Goal: Task Accomplishment & Management: Complete application form

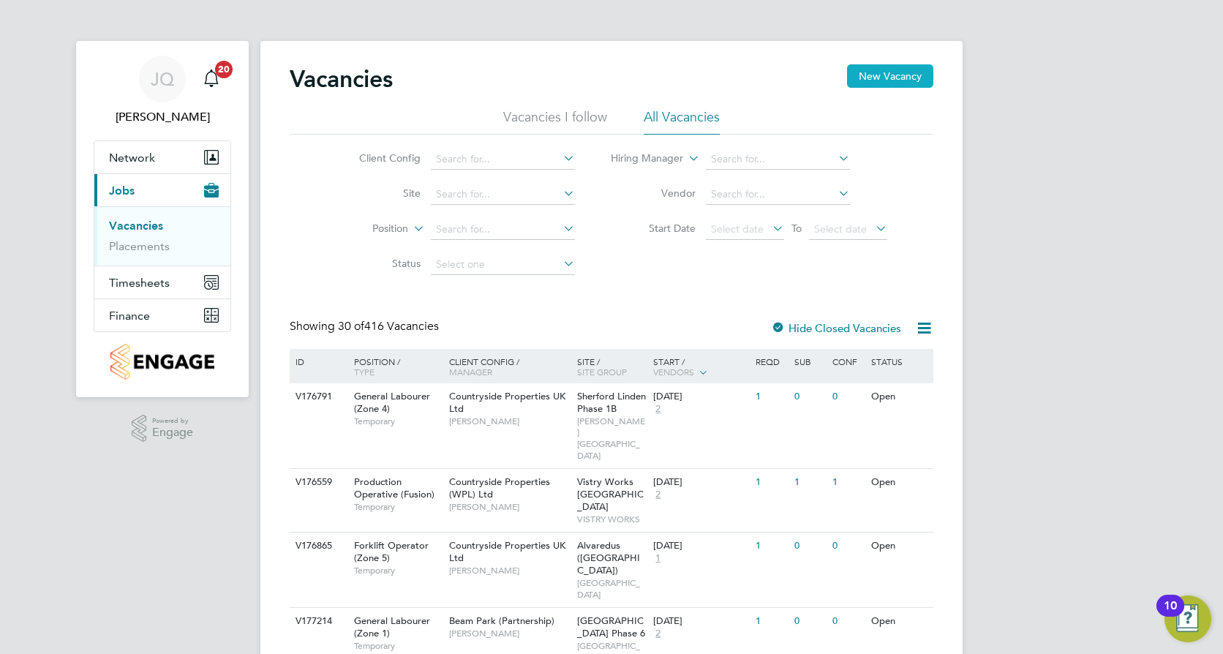
click at [880, 73] on button "New Vacancy" at bounding box center [890, 75] width 86 height 23
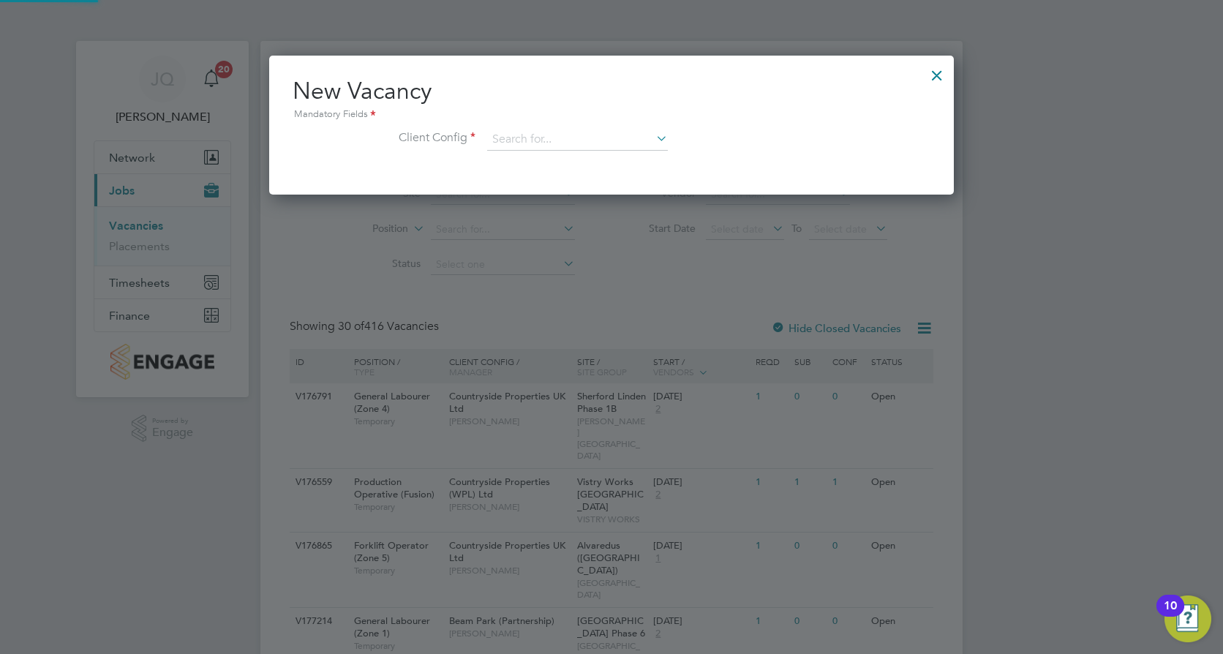
scroll to position [139, 685]
click at [548, 135] on input at bounding box center [577, 140] width 181 height 22
click at [592, 313] on li "Countryside Properties UK Ltd" at bounding box center [673, 319] width 374 height 20
type input "Countryside Properties UK Ltd"
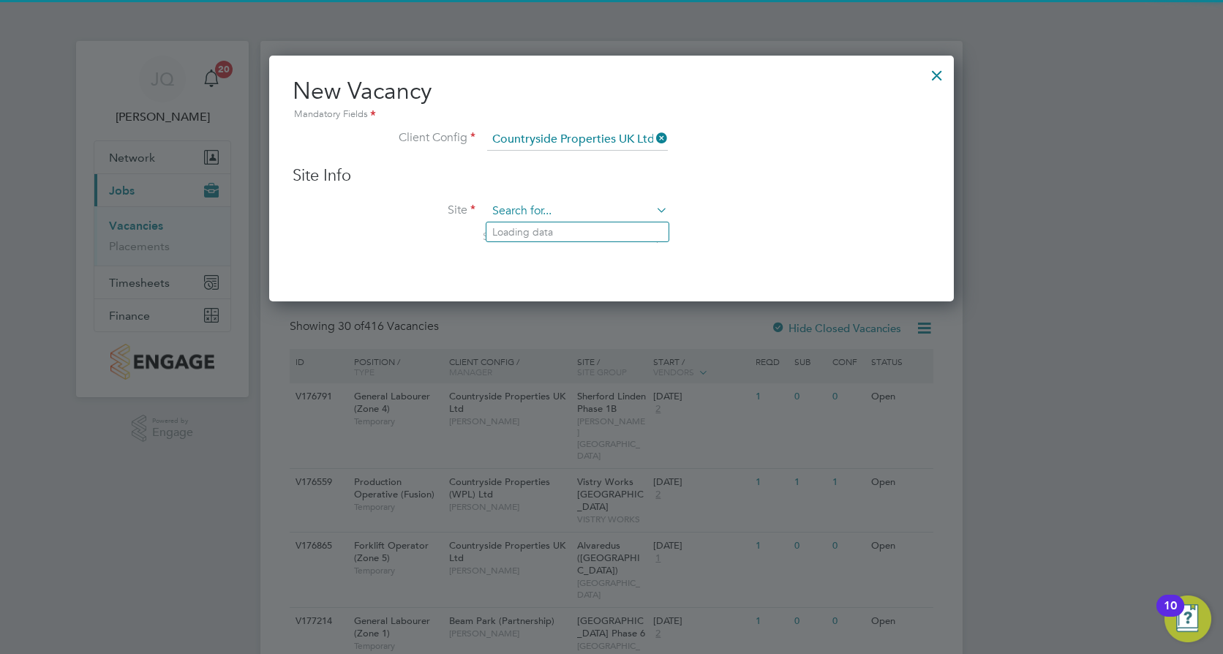
click at [537, 210] on input at bounding box center [577, 211] width 181 height 22
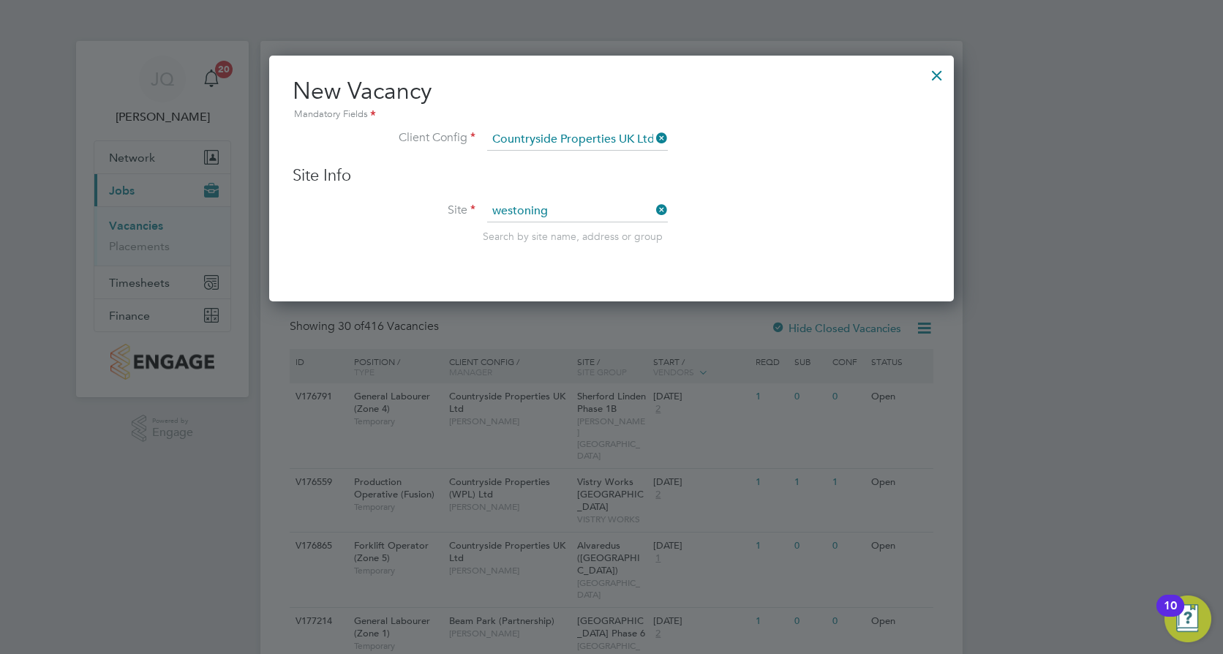
click at [497, 236] on b "Westoning" at bounding box center [518, 232] width 52 height 12
type input "Westoning"
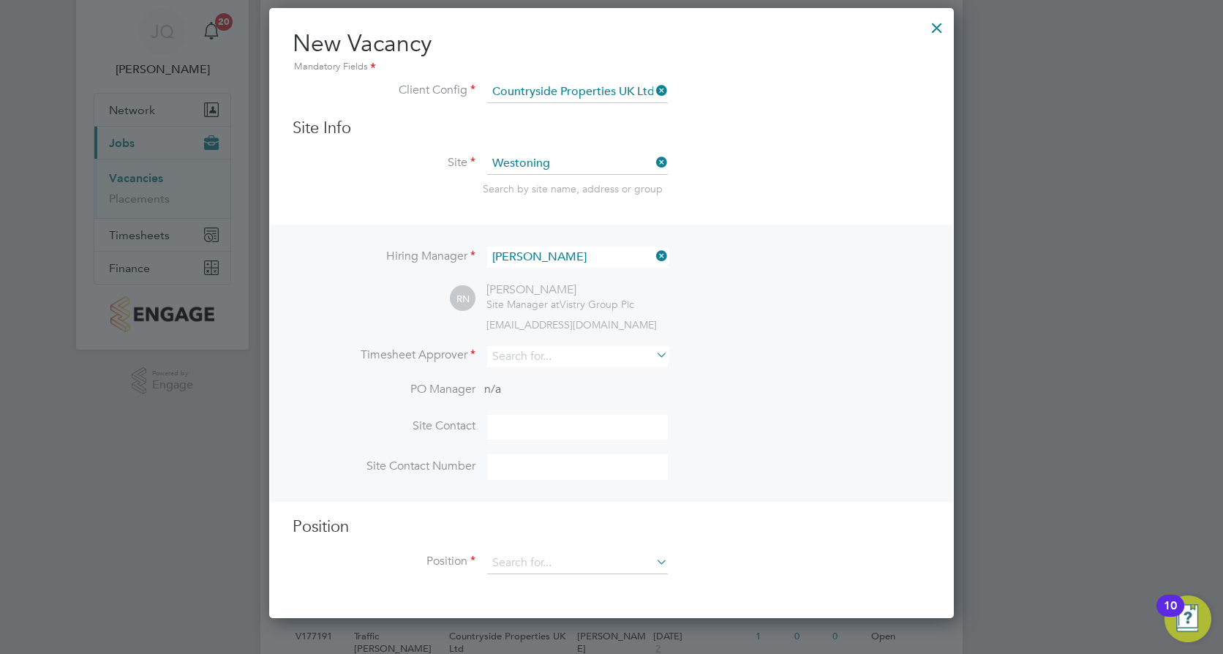
scroll to position [73, 0]
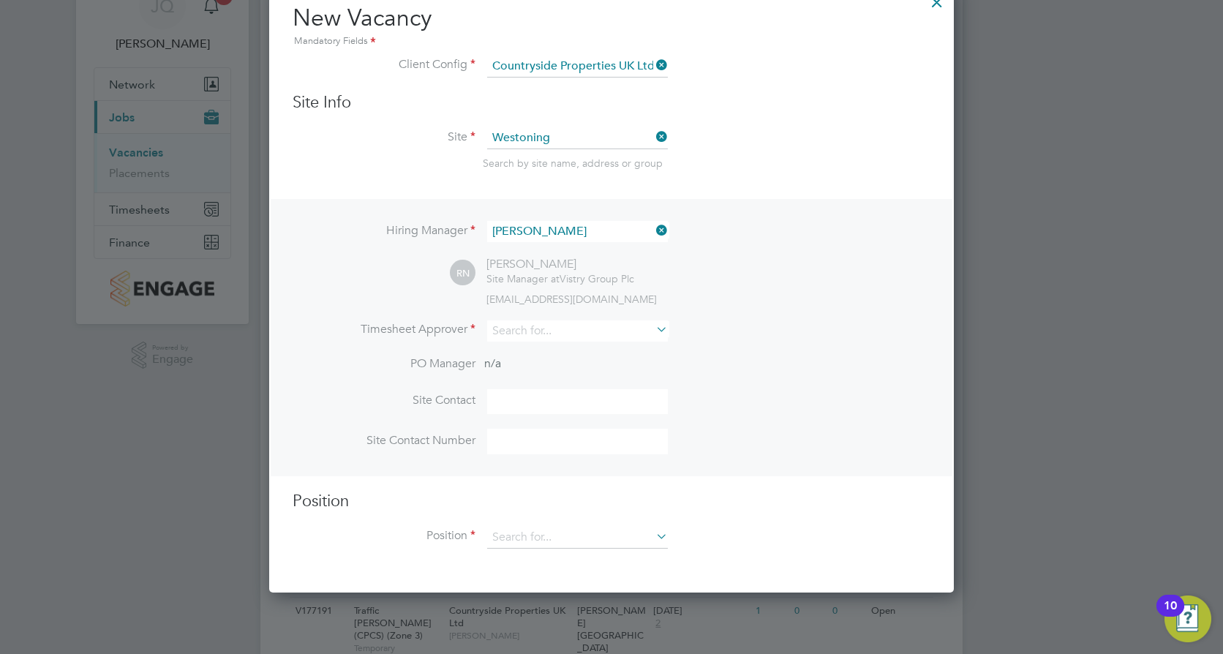
click at [581, 228] on input "[PERSON_NAME]" at bounding box center [577, 231] width 181 height 21
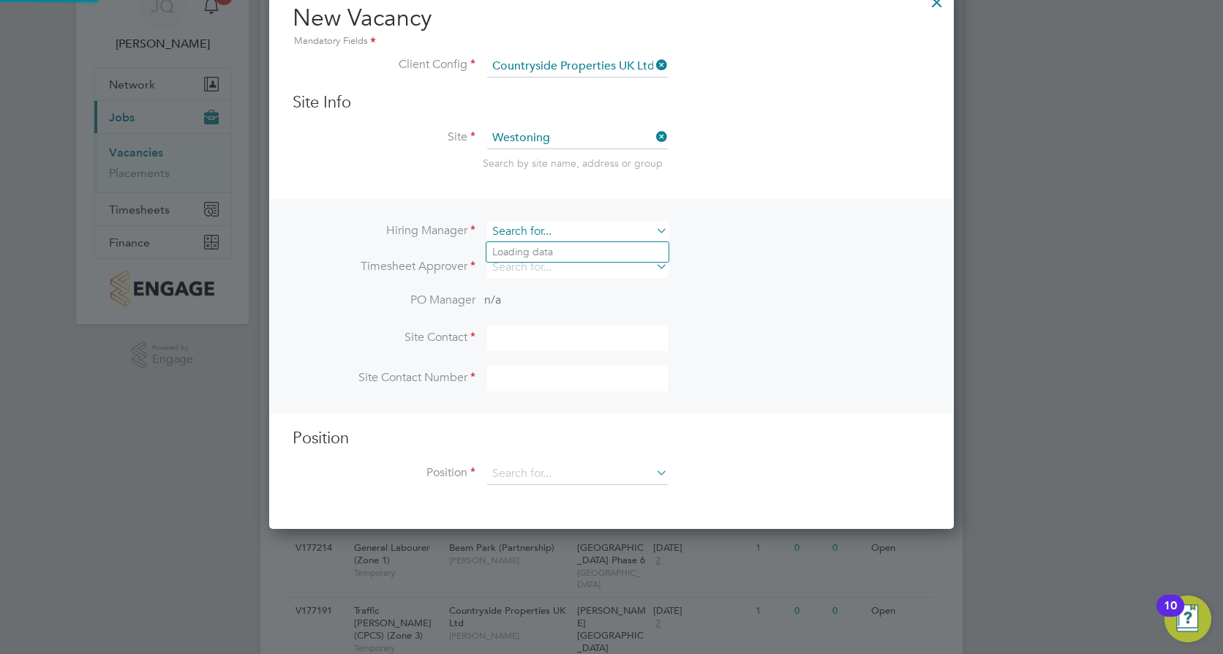
click at [581, 228] on input at bounding box center [577, 231] width 181 height 21
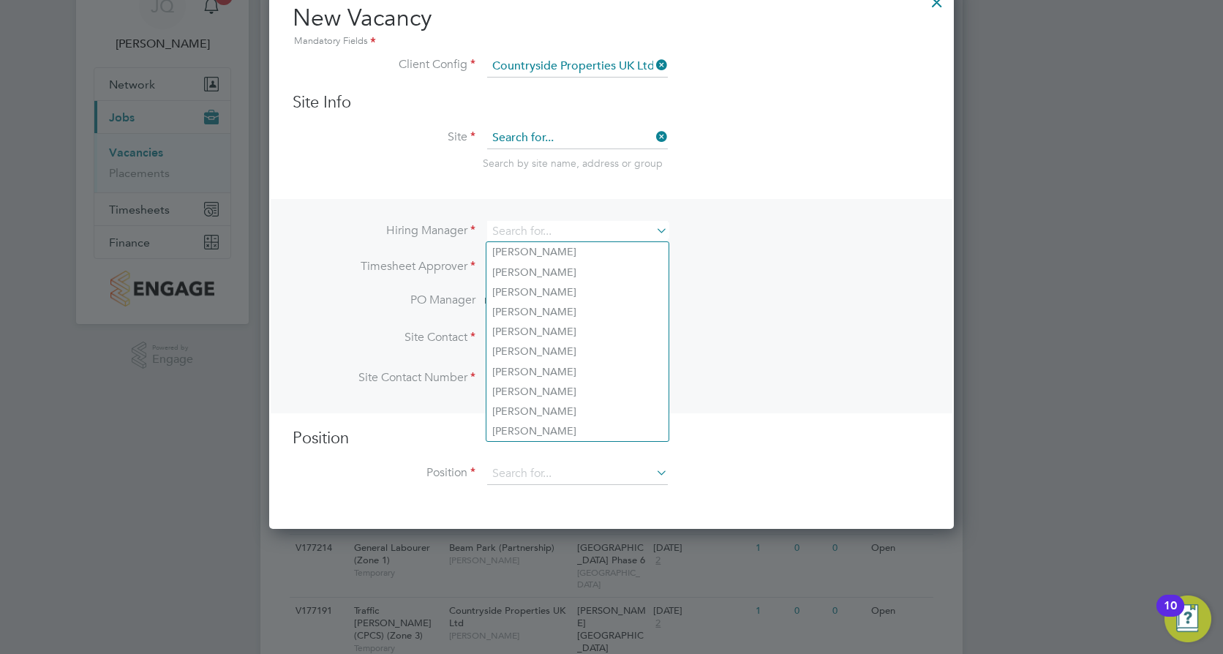
click at [603, 142] on input at bounding box center [577, 138] width 181 height 22
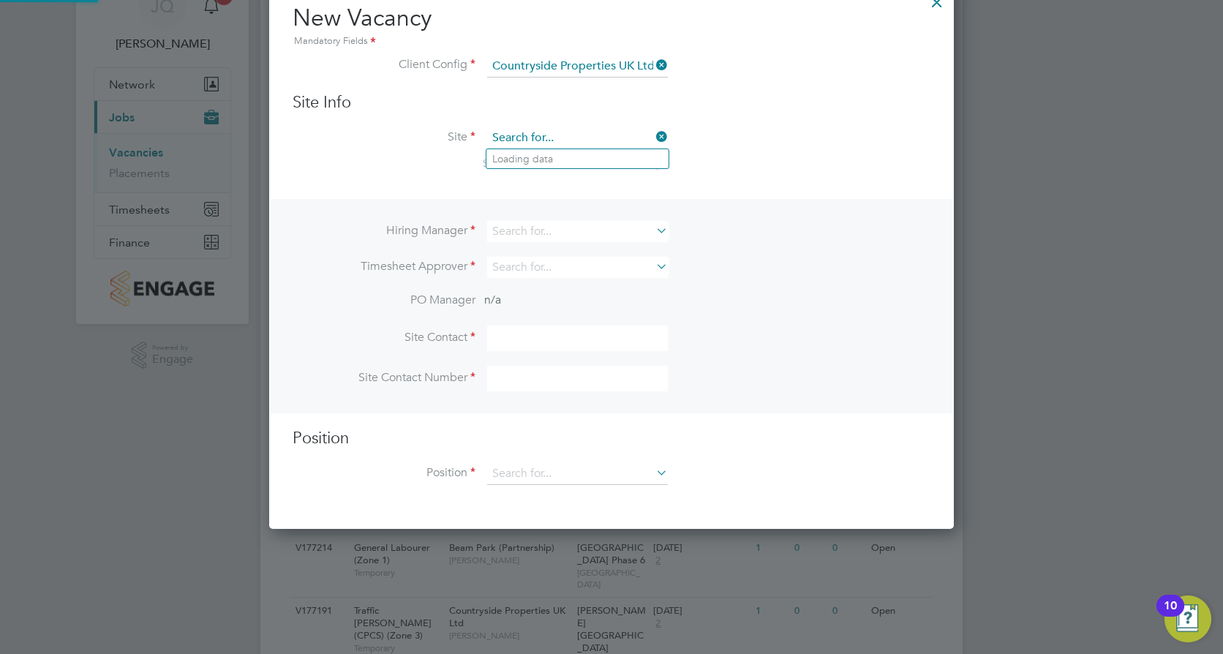
scroll to position [247, 685]
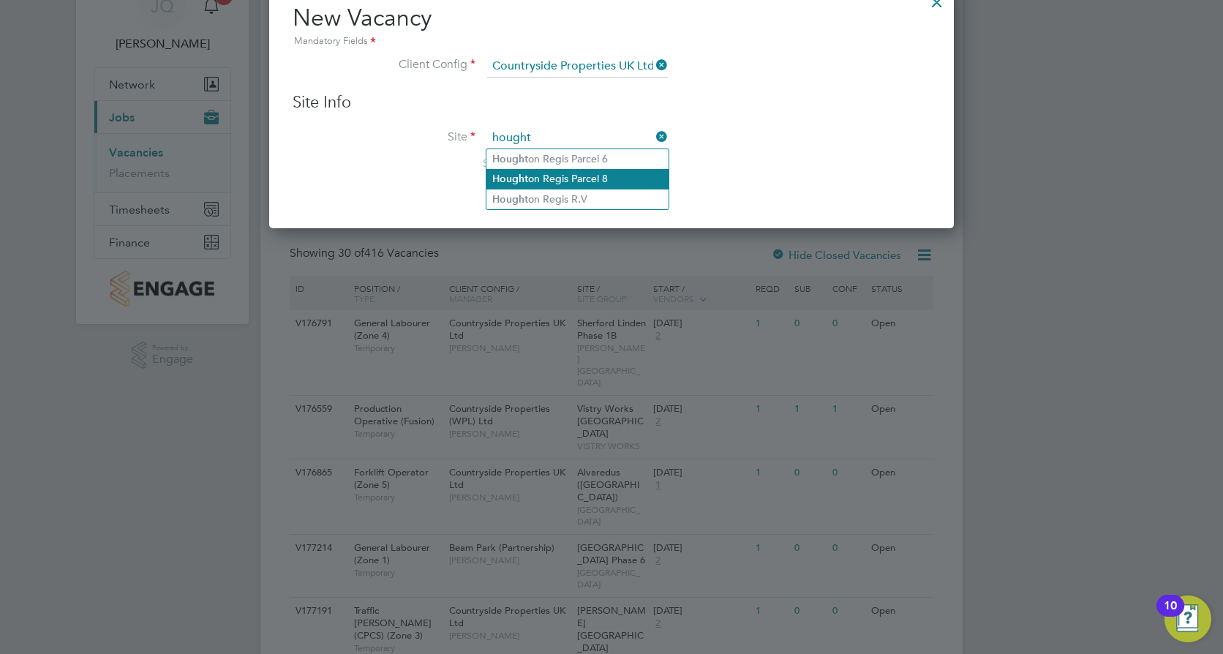
click at [592, 175] on li "Hought on Regis Parcel 8" at bounding box center [577, 179] width 182 height 20
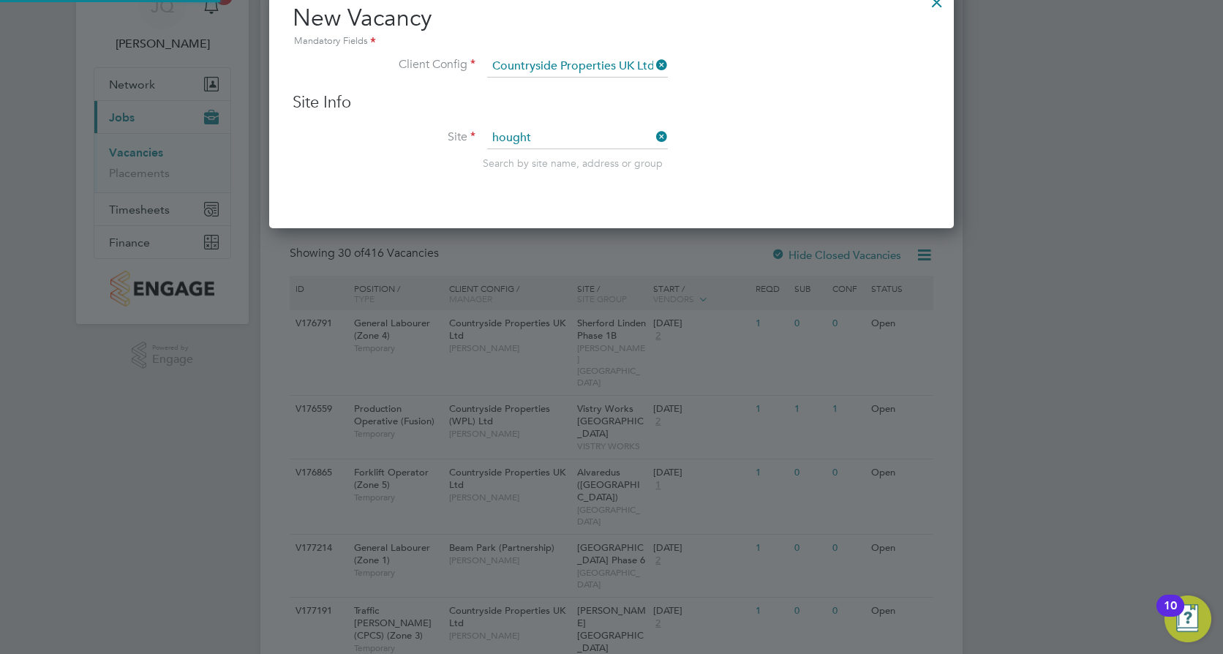
type input "[PERSON_NAME][GEOGRAPHIC_DATA] 8"
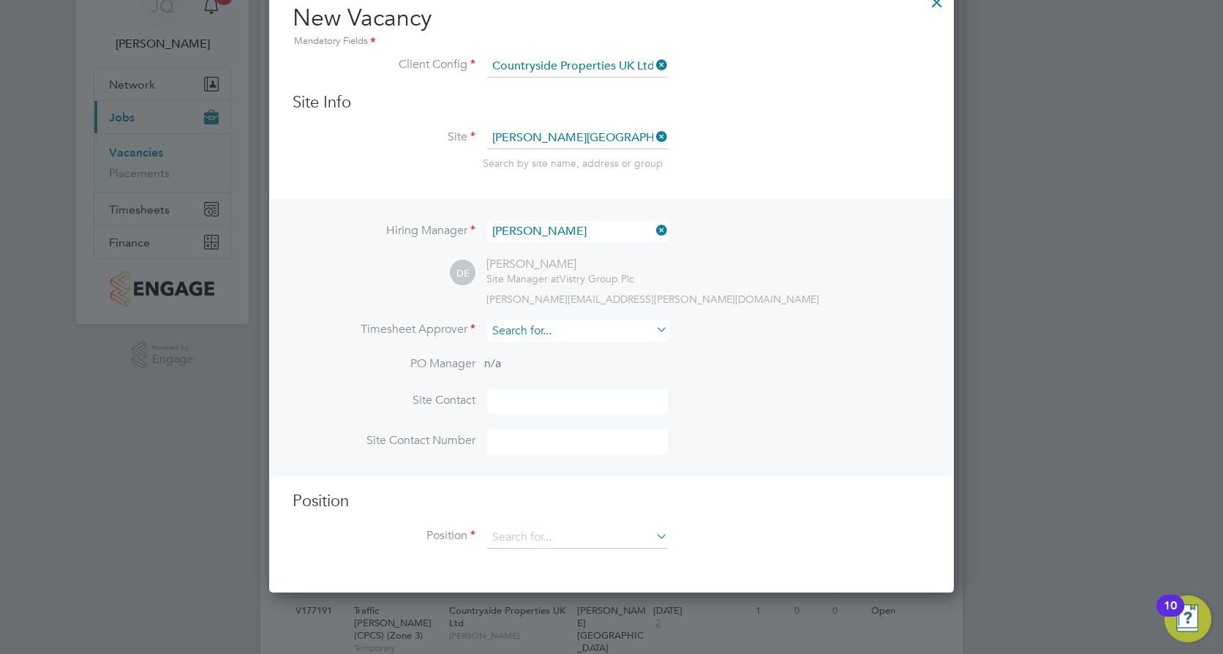
click at [534, 333] on input at bounding box center [577, 330] width 181 height 21
type input "[PERSON_NAME];"
click at [563, 332] on input at bounding box center [577, 330] width 181 height 21
click at [568, 347] on li "[PERSON_NAME] En twistle" at bounding box center [577, 352] width 182 height 20
type input "[PERSON_NAME]"
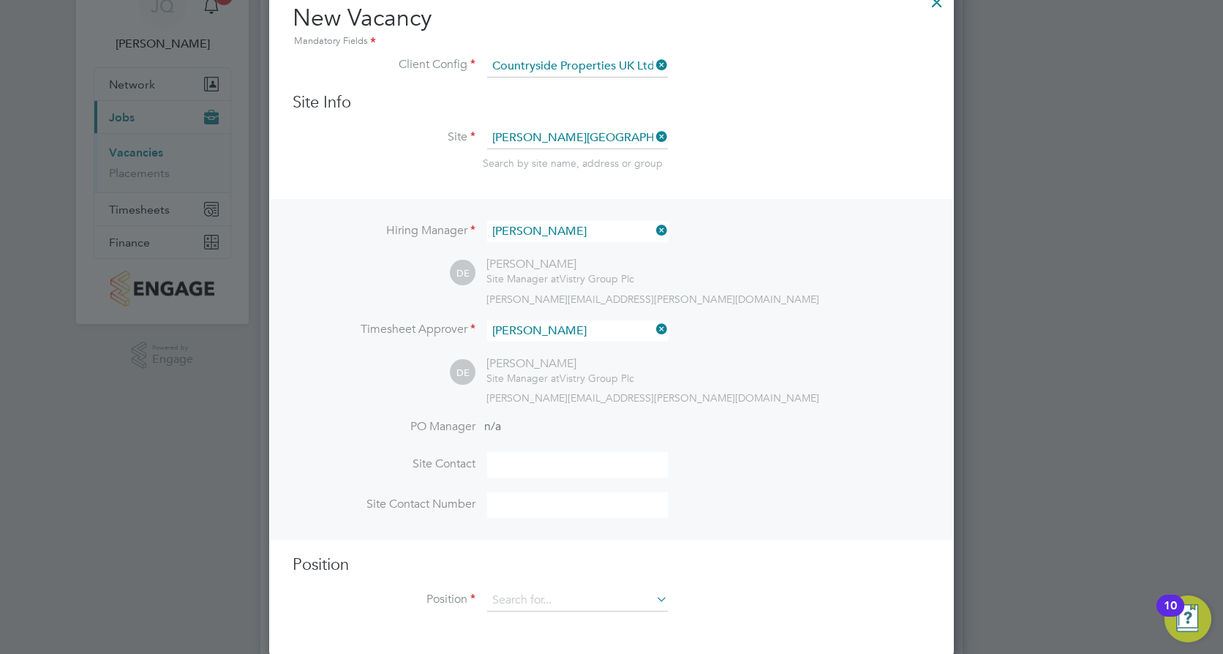
scroll to position [675, 685]
click at [525, 469] on input at bounding box center [577, 465] width 181 height 26
click at [794, 209] on div "Hiring Manager [PERSON_NAME] DE [PERSON_NAME] Site Manager at Vistry Group Plc …" at bounding box center [611, 369] width 681 height 340
click at [520, 462] on input at bounding box center [577, 465] width 181 height 26
click at [511, 466] on input at bounding box center [577, 465] width 181 height 26
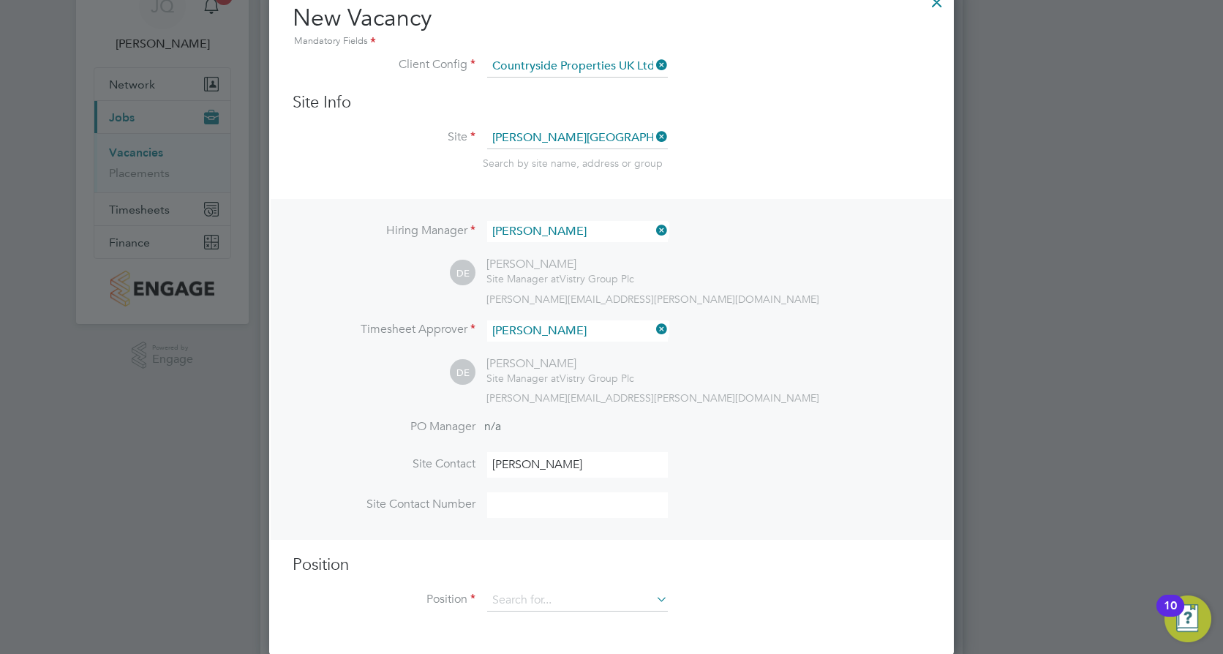
type input "[PERSON_NAME]"
click at [754, 473] on li "Site Contact [PERSON_NAME]" at bounding box center [611, 472] width 638 height 40
drag, startPoint x: 768, startPoint y: 446, endPoint x: 745, endPoint y: 427, distance: 30.1
click at [759, 429] on li "PO Manager n/a" at bounding box center [611, 435] width 638 height 33
click at [749, 404] on div "[PERSON_NAME][EMAIL_ADDRESS][PERSON_NAME][DOMAIN_NAME]" at bounding box center [708, 397] width 444 height 13
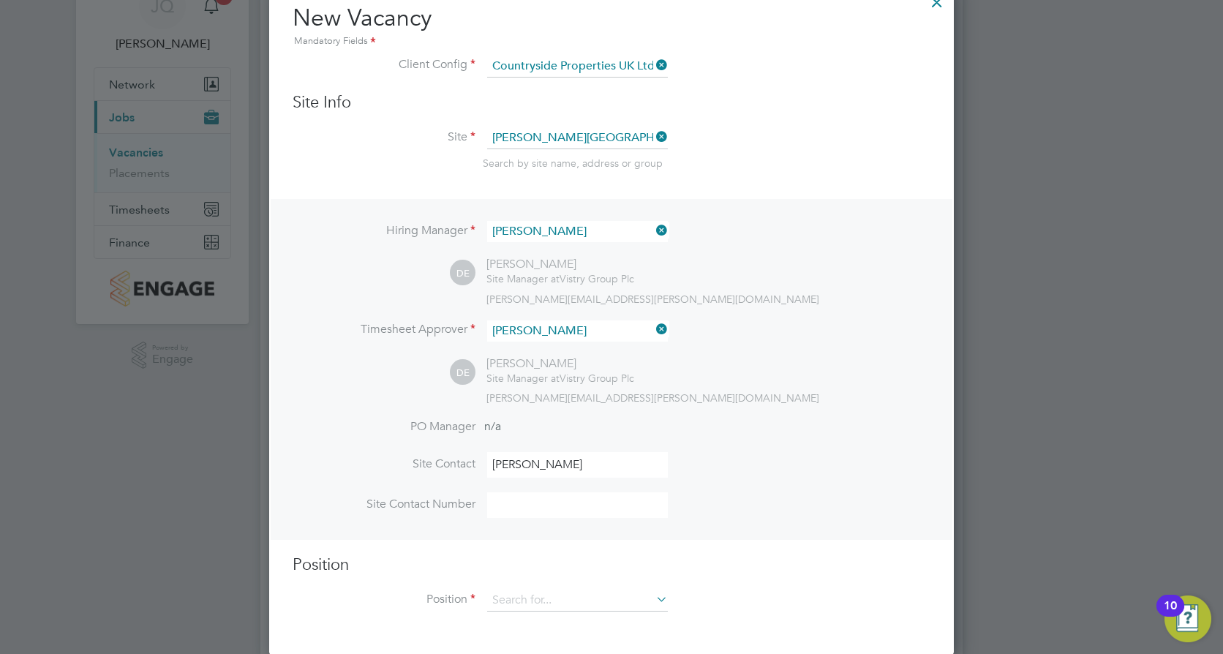
click at [553, 505] on input at bounding box center [577, 505] width 181 height 26
click at [779, 452] on li "PO Manager n/a" at bounding box center [611, 435] width 638 height 33
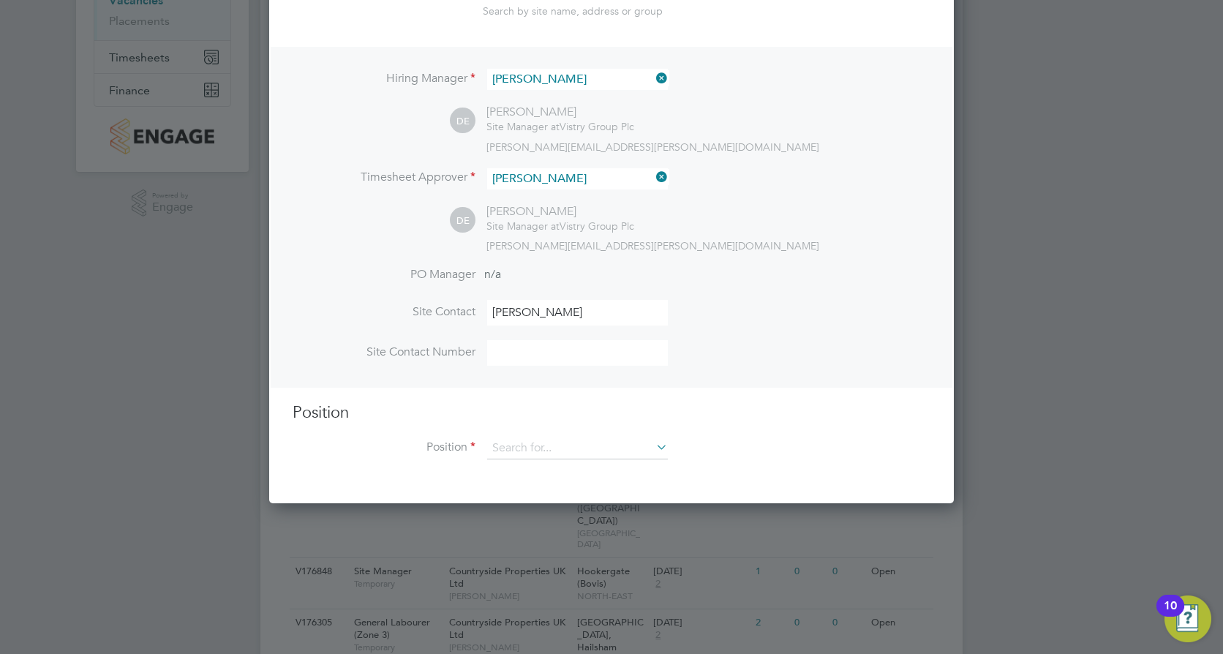
scroll to position [292, 0]
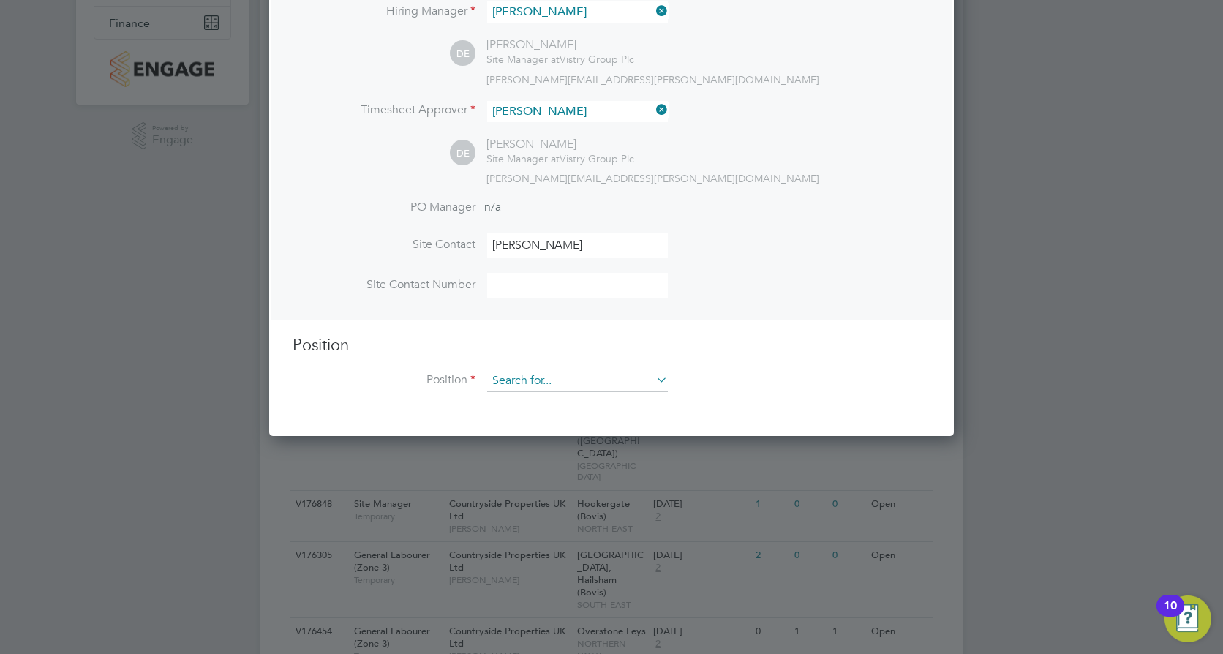
click at [560, 379] on input at bounding box center [577, 381] width 181 height 22
click at [525, 374] on input at bounding box center [577, 381] width 181 height 22
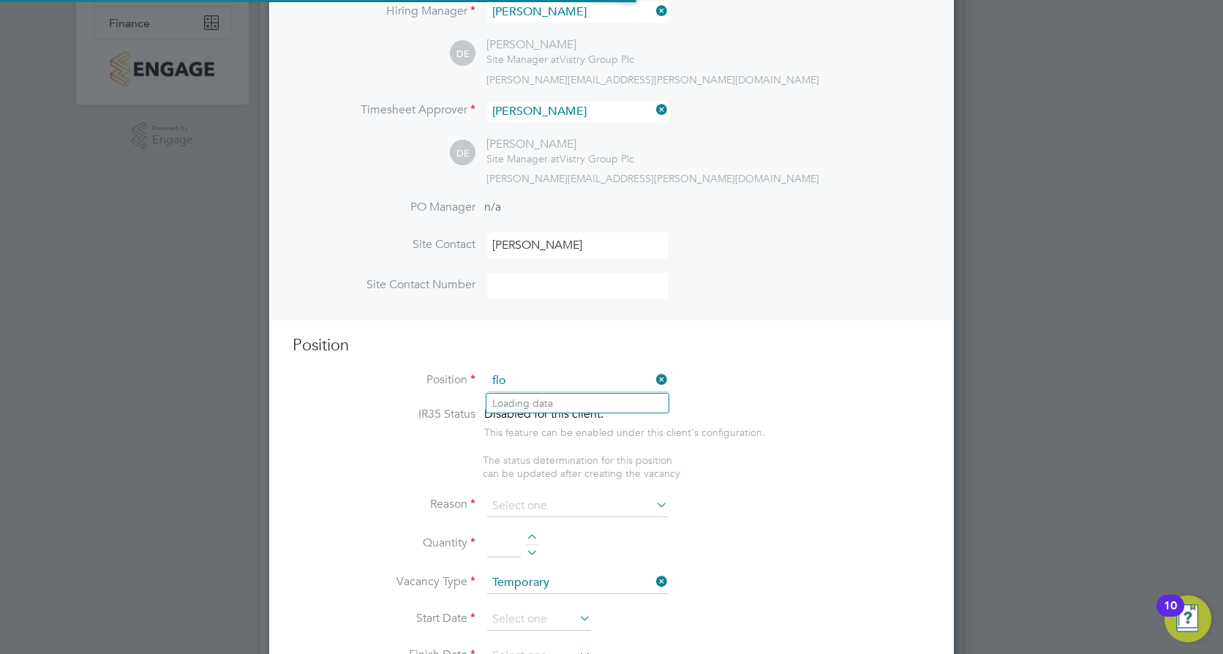
scroll to position [2093, 685]
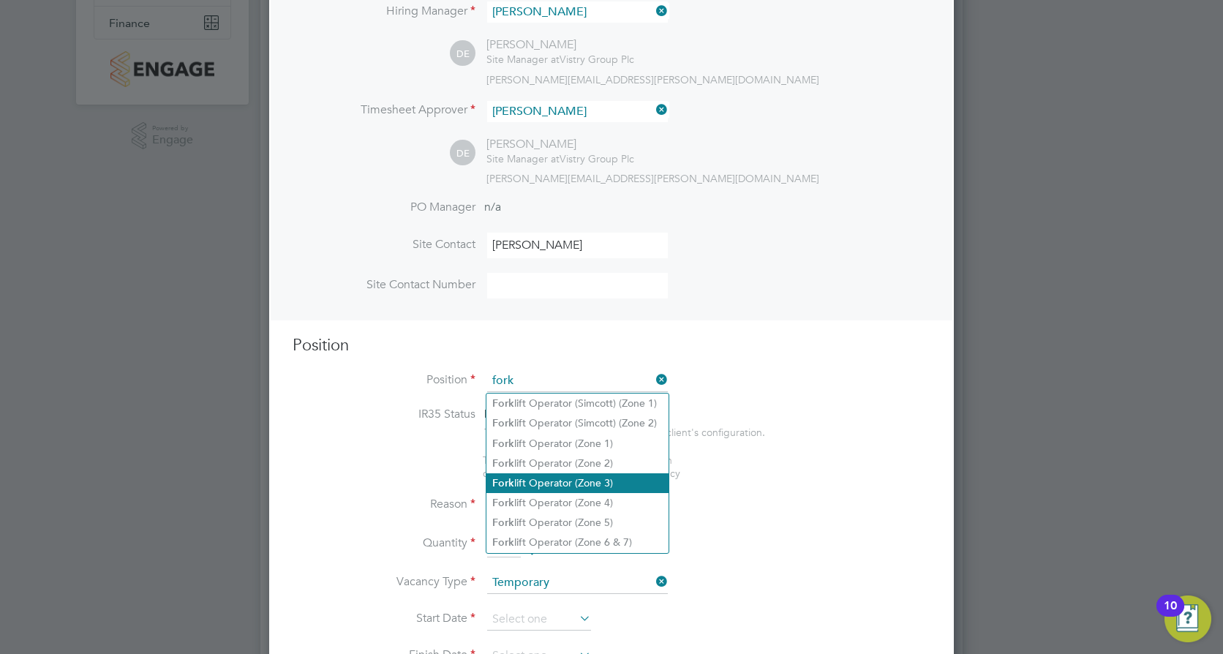
click at [605, 473] on li "Fork lift Operator (Zone 3)" at bounding box center [577, 483] width 182 height 20
type input "Forklift Operator (Zone 3)"
type textarea "• Operate construction machinery • Delivering large quantities of materials to …"
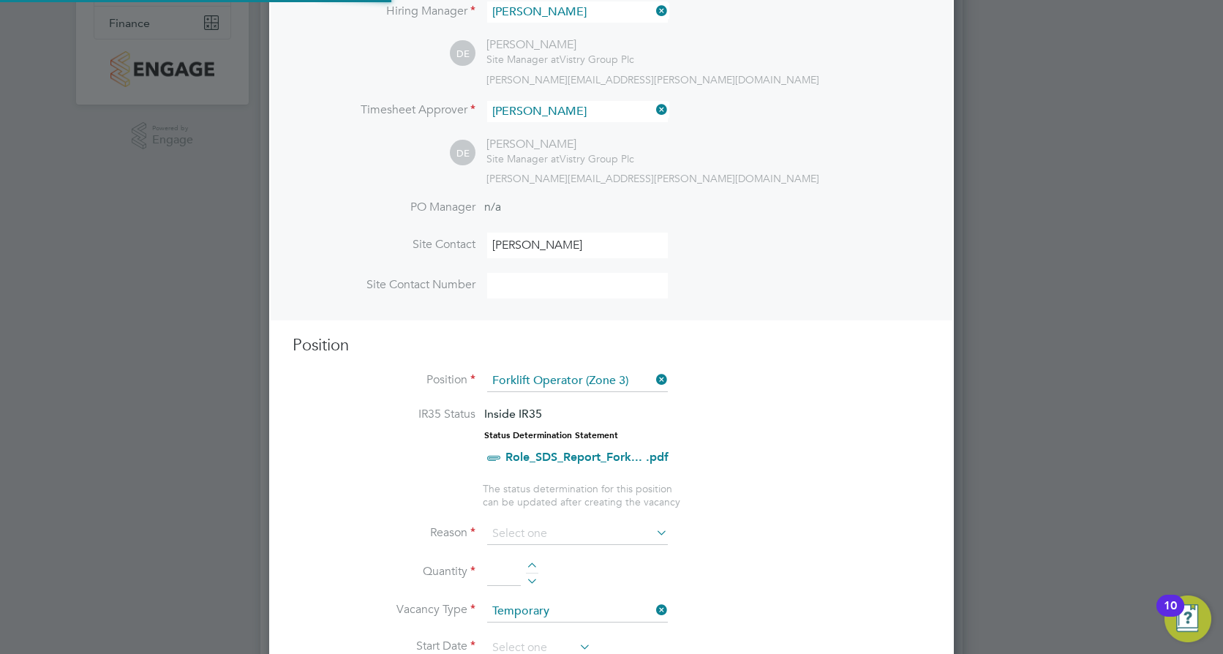
scroll to position [43, 102]
click at [758, 419] on li "IR35 Status Inside IR35 Status Determination Statement Role_SDS_Report_Fork... …" at bounding box center [611, 444] width 638 height 75
click at [501, 523] on input at bounding box center [577, 534] width 181 height 22
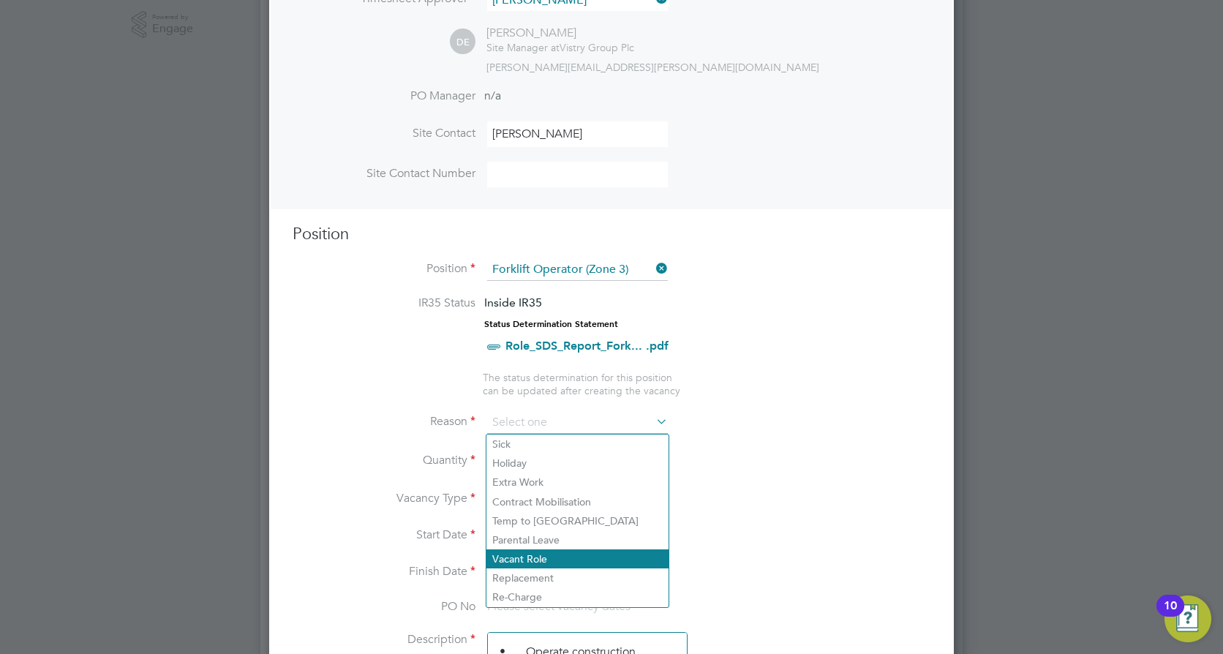
scroll to position [439, 0]
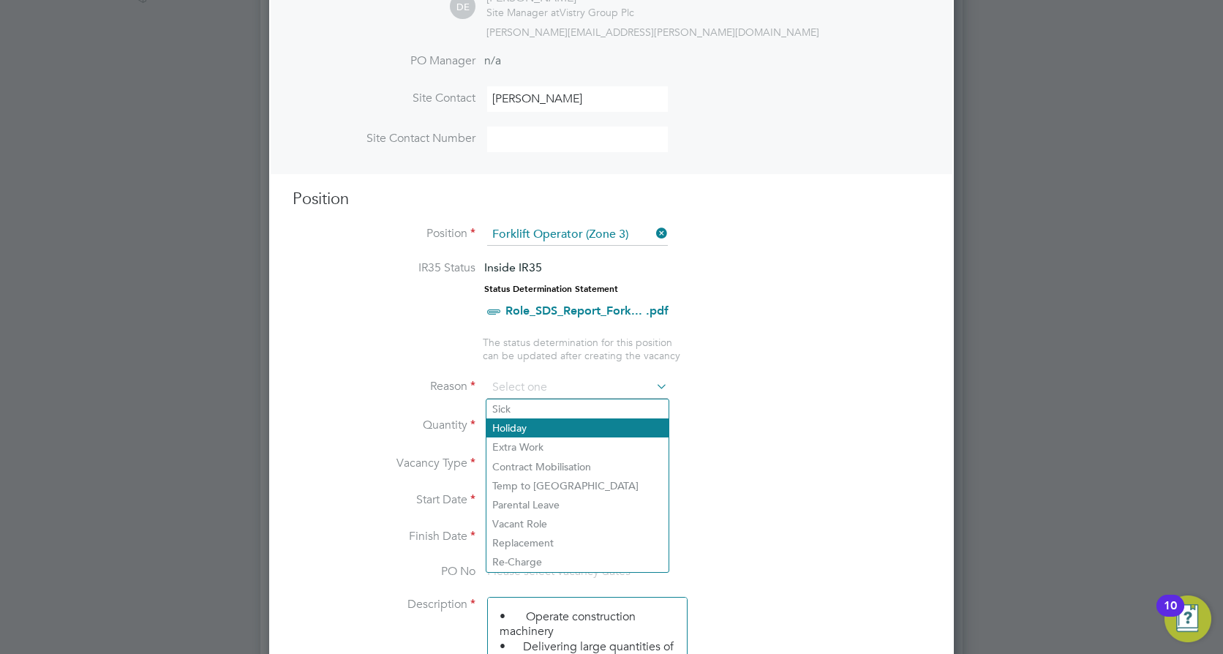
click at [509, 425] on li "Holiday" at bounding box center [577, 427] width 182 height 19
type input "Holiday"
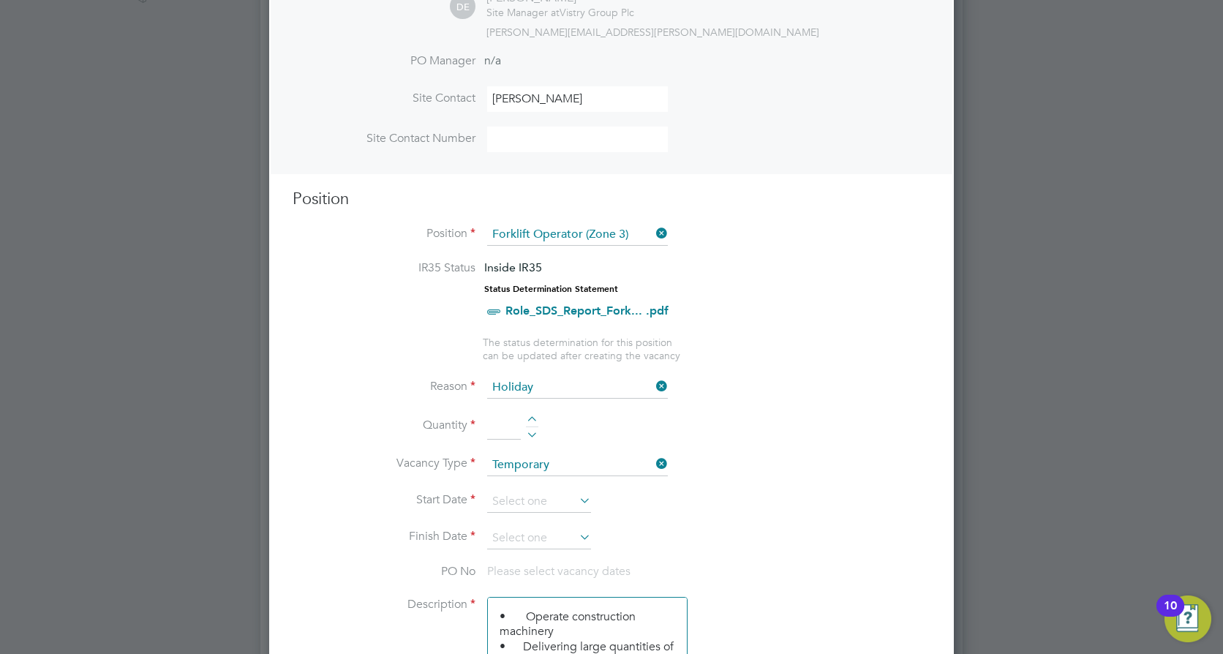
click at [520, 420] on input at bounding box center [504, 426] width 34 height 26
type input "1"
click at [811, 394] on li "Reason Holiday" at bounding box center [611, 395] width 638 height 37
click at [569, 487] on li "Vacancy Type Temporary" at bounding box center [611, 472] width 638 height 37
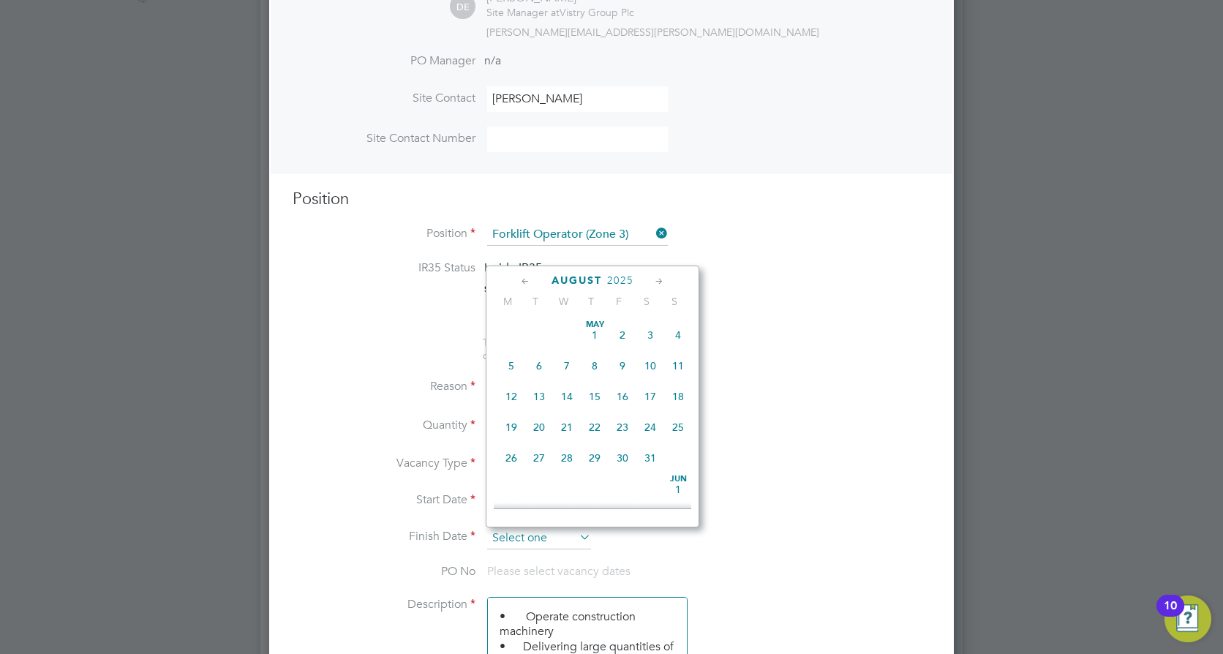
click at [513, 540] on input at bounding box center [539, 538] width 104 height 22
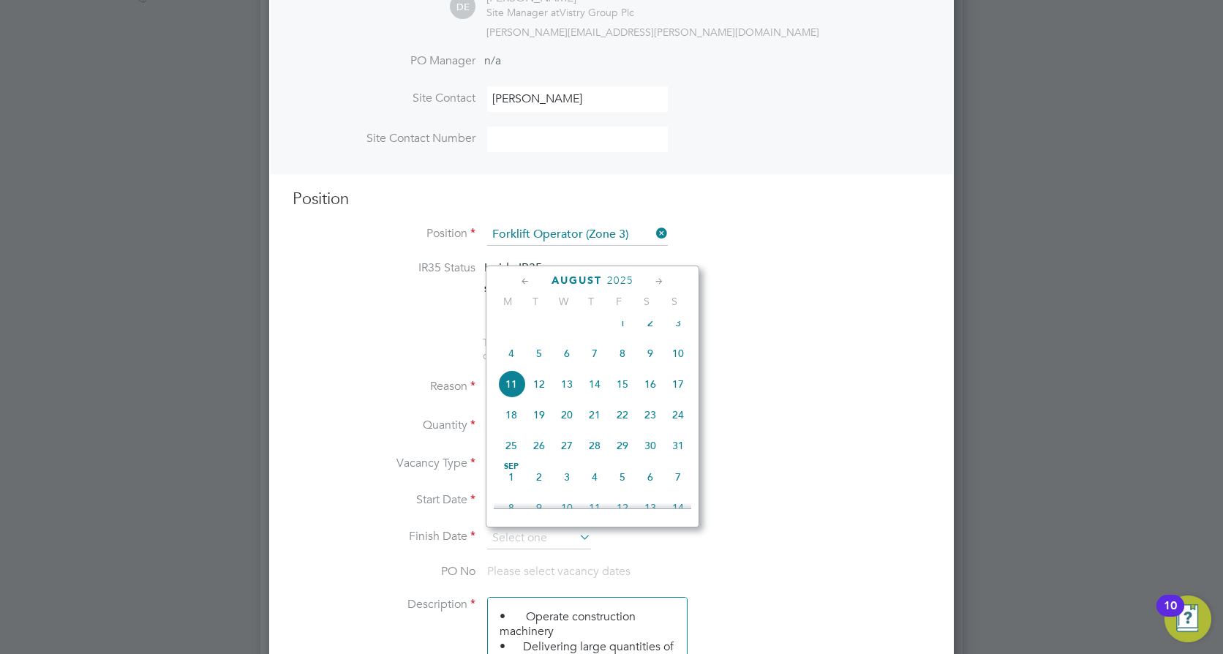
click at [840, 411] on li "Reason Holiday" at bounding box center [611, 395] width 638 height 37
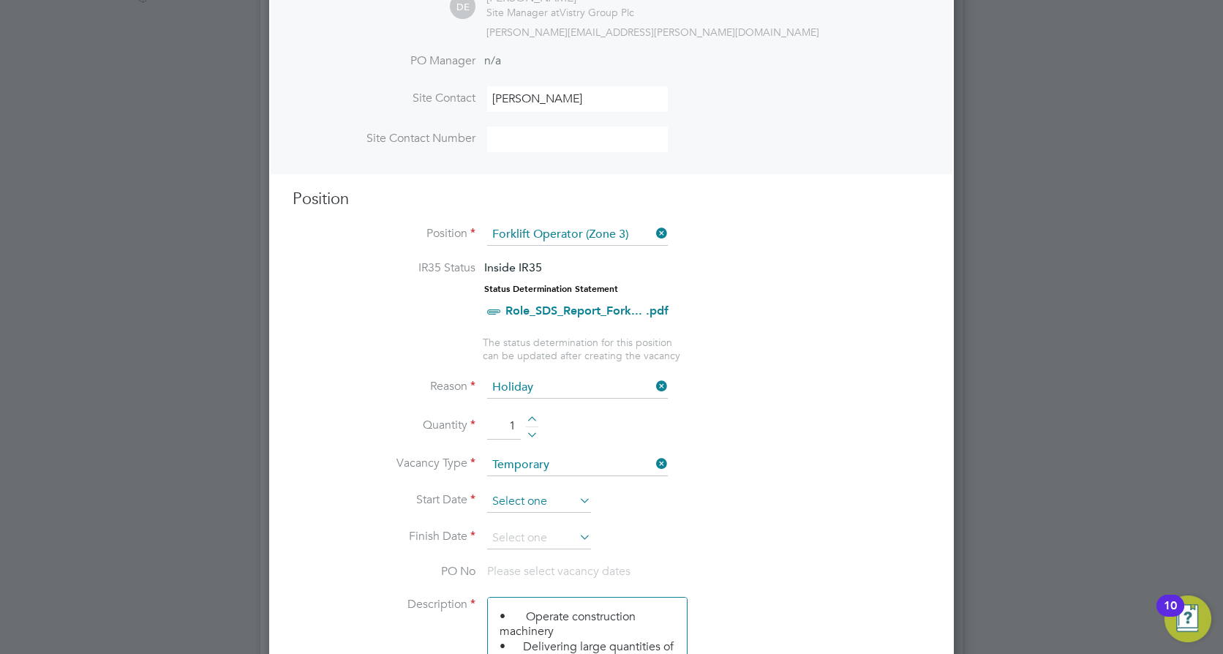
click at [523, 498] on input at bounding box center [539, 502] width 104 height 22
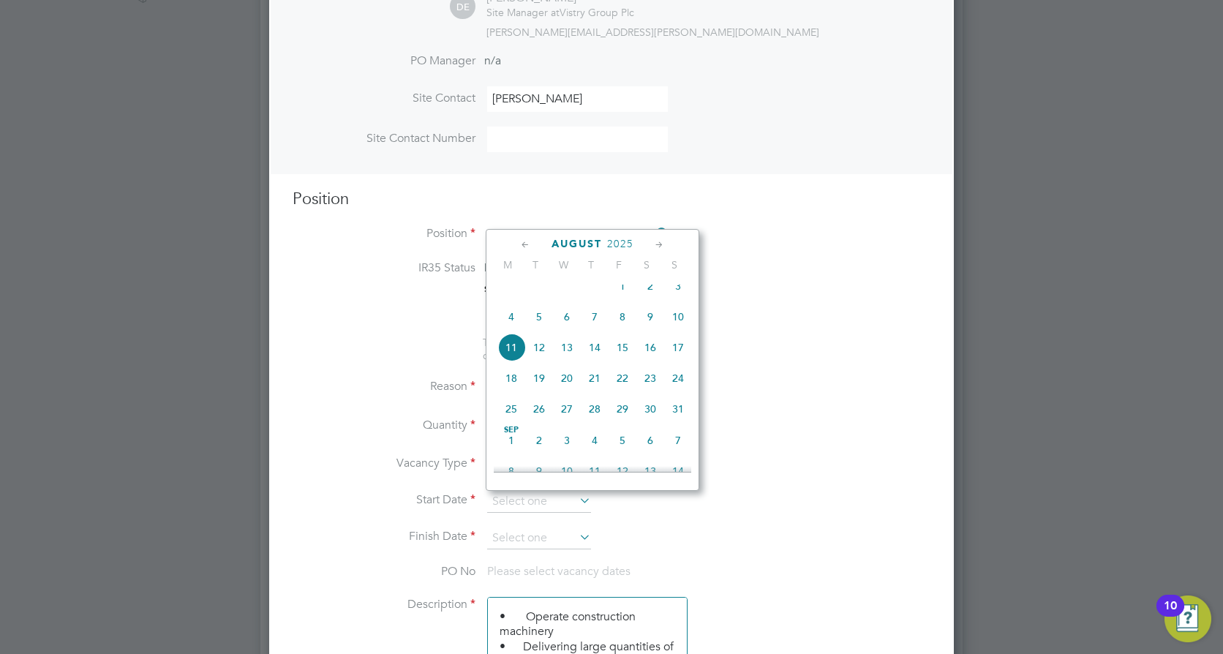
click at [517, 356] on span "11" at bounding box center [511, 347] width 28 height 28
type input "[DATE]"
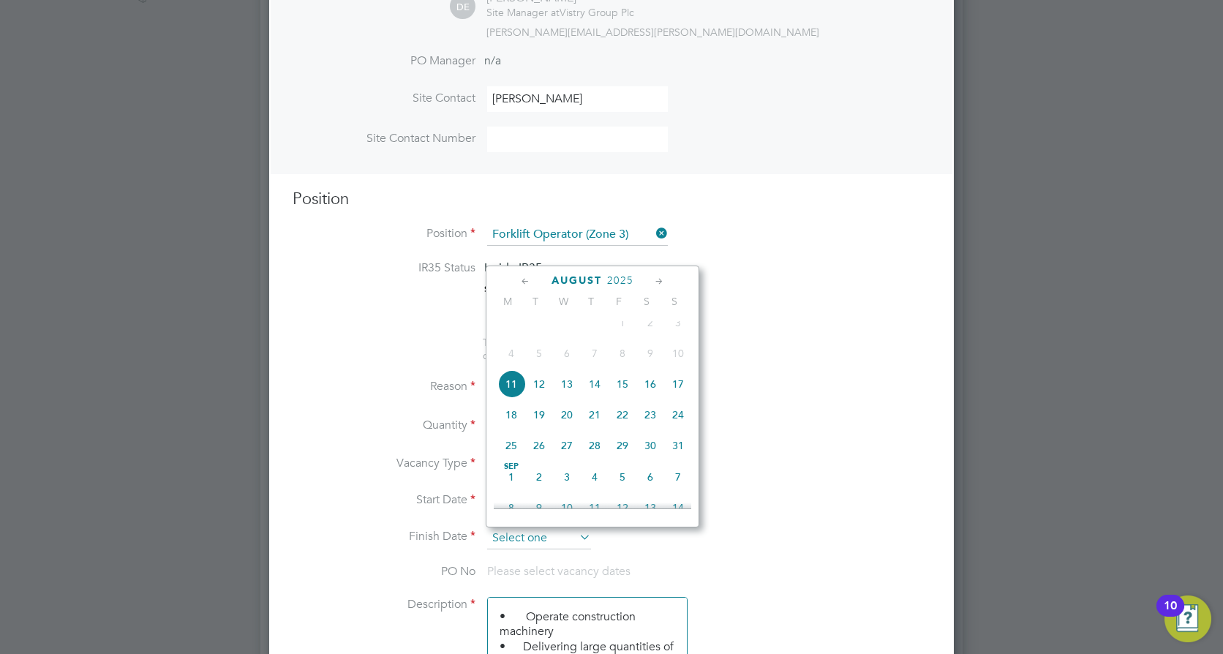
click at [527, 540] on input at bounding box center [539, 538] width 104 height 22
click at [673, 396] on span "17" at bounding box center [678, 384] width 28 height 28
type input "[DATE]"
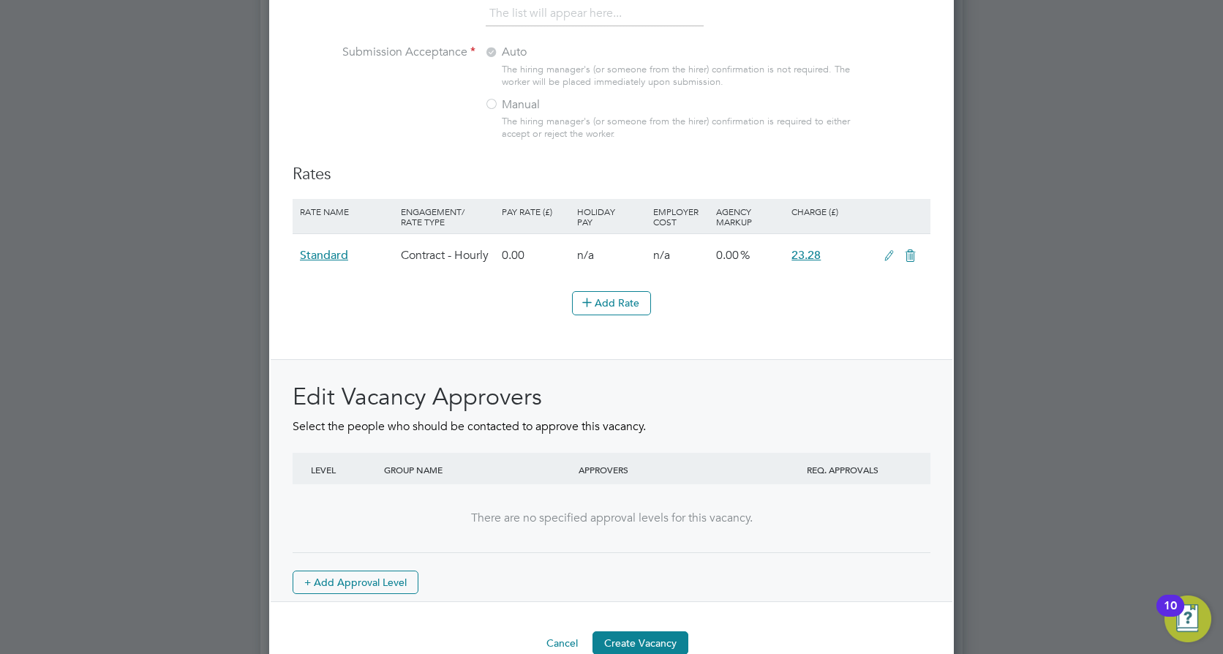
scroll to position [1623, 0]
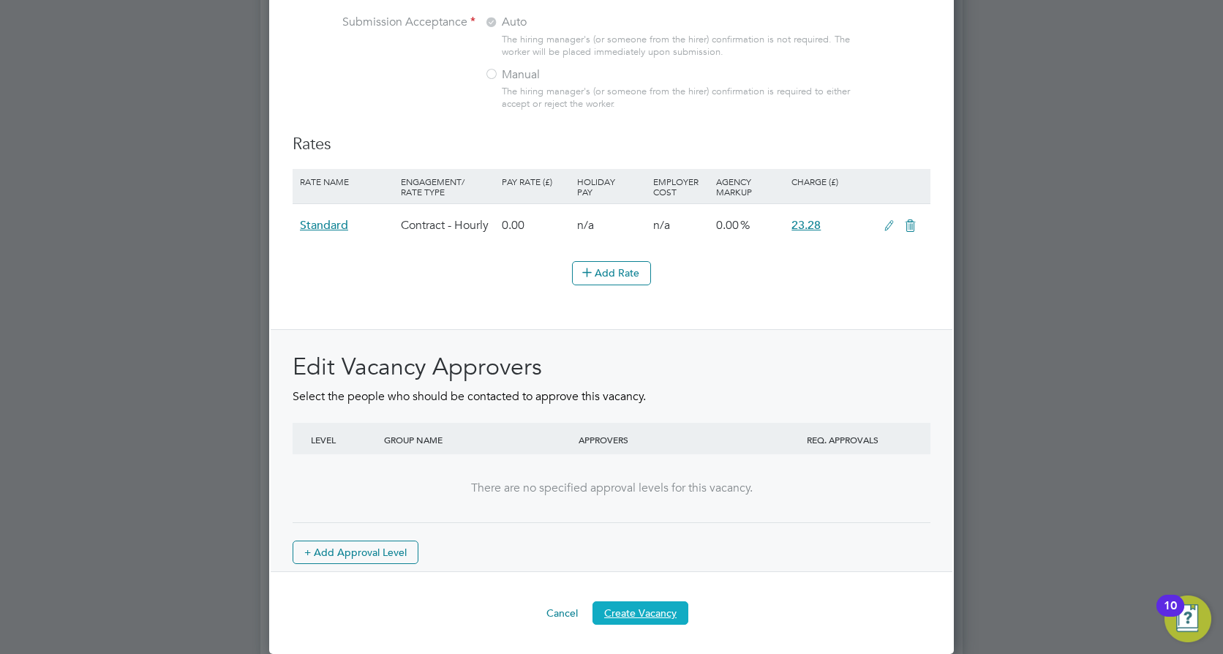
click at [646, 606] on button "Create Vacancy" at bounding box center [640, 612] width 96 height 23
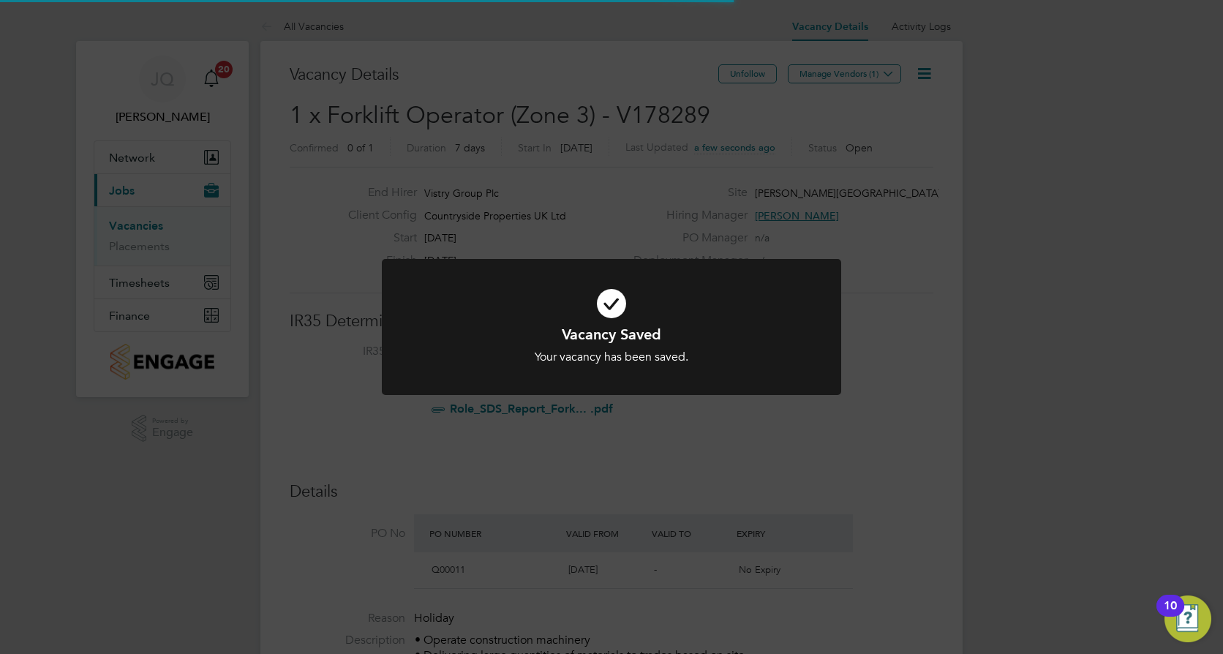
scroll to position [25, 137]
click at [745, 507] on div "Vacancy Saved Your vacancy has been saved. Cancel Okay" at bounding box center [611, 327] width 1223 height 654
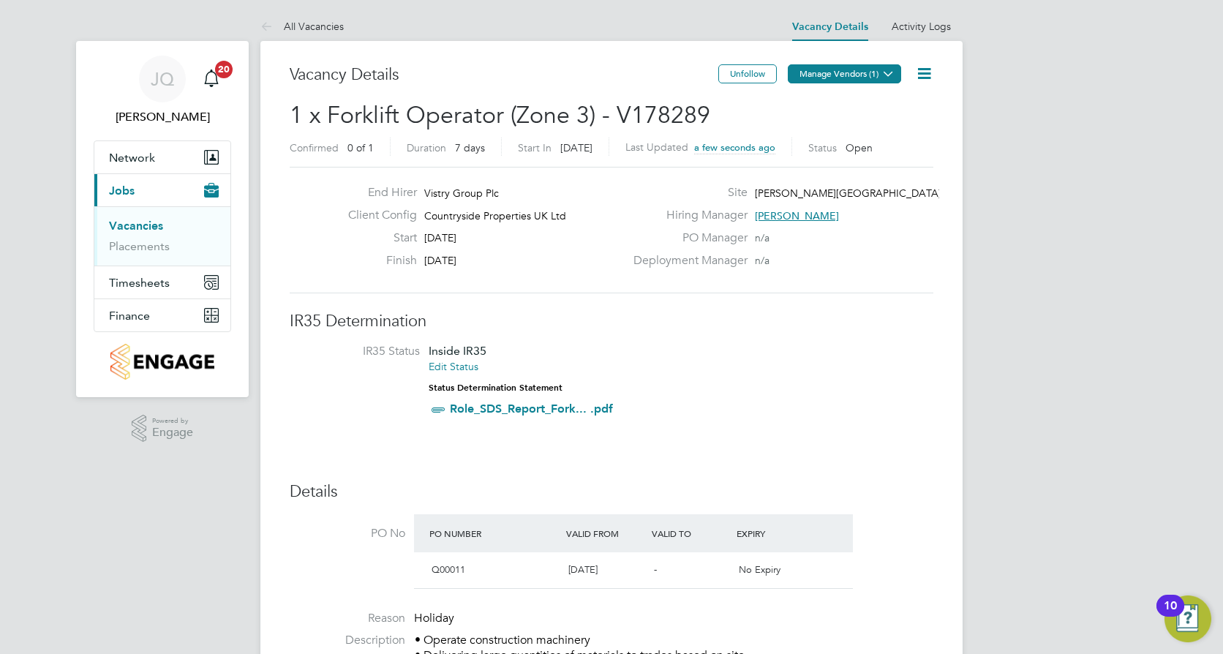
click at [850, 75] on button "Manage Vendors (1)" at bounding box center [843, 73] width 113 height 19
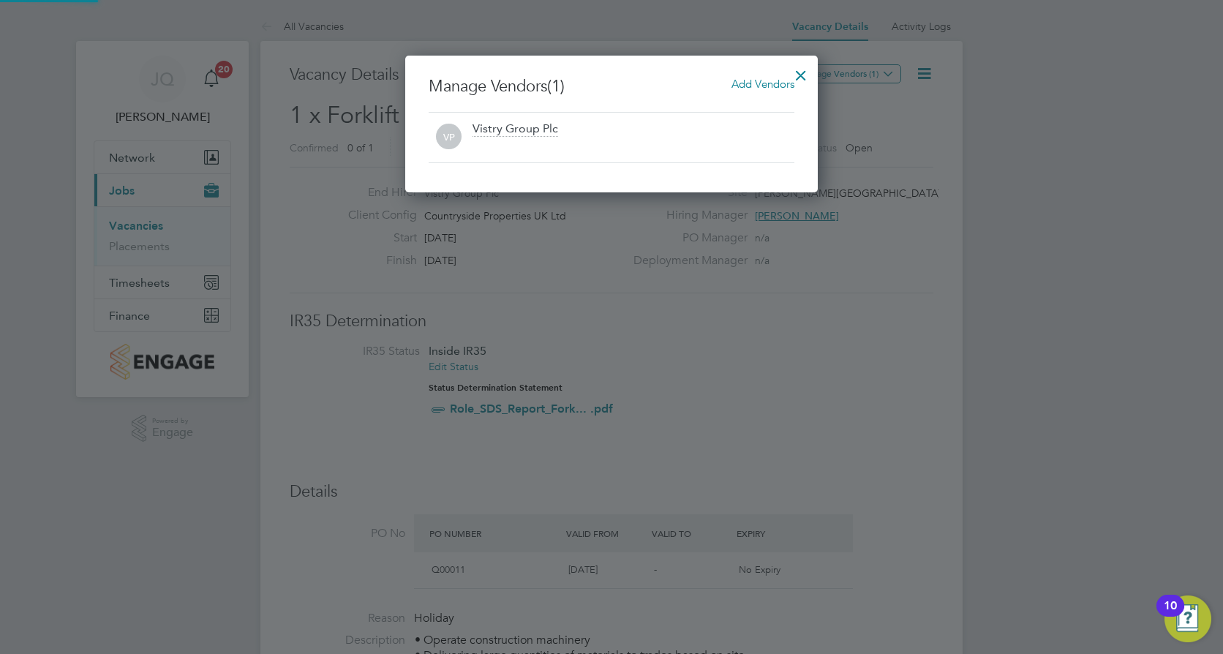
scroll to position [137, 413]
click at [768, 81] on span "Add Vendors" at bounding box center [762, 84] width 63 height 14
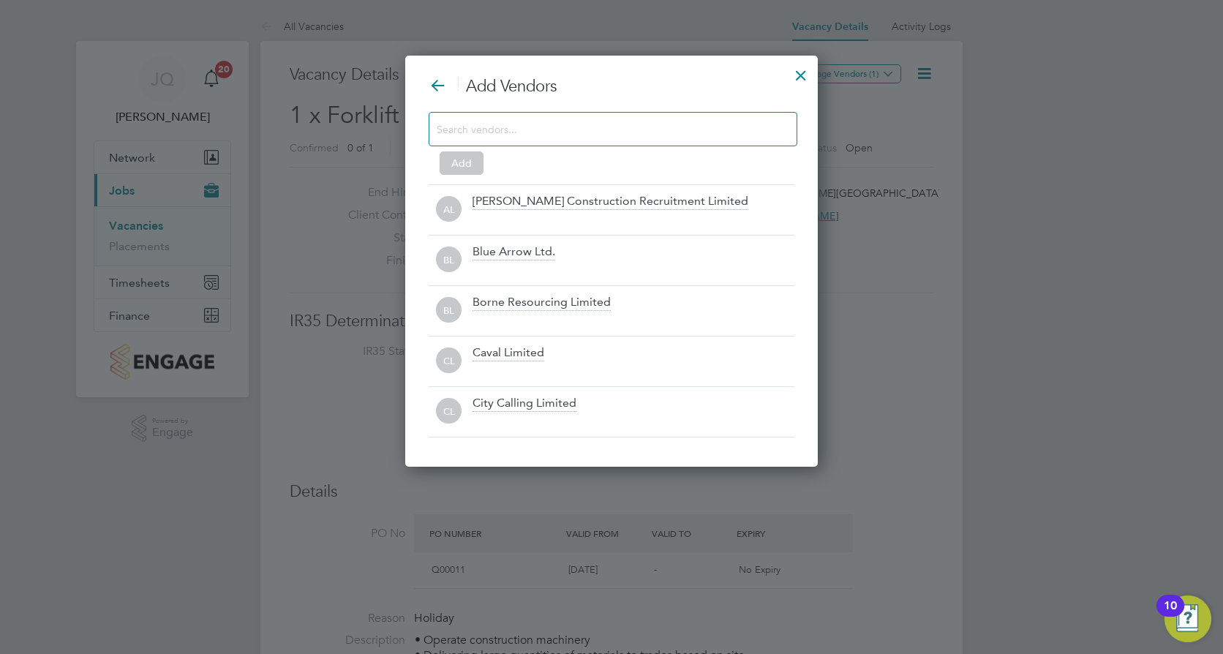
scroll to position [412, 413]
click at [467, 128] on input at bounding box center [601, 128] width 329 height 19
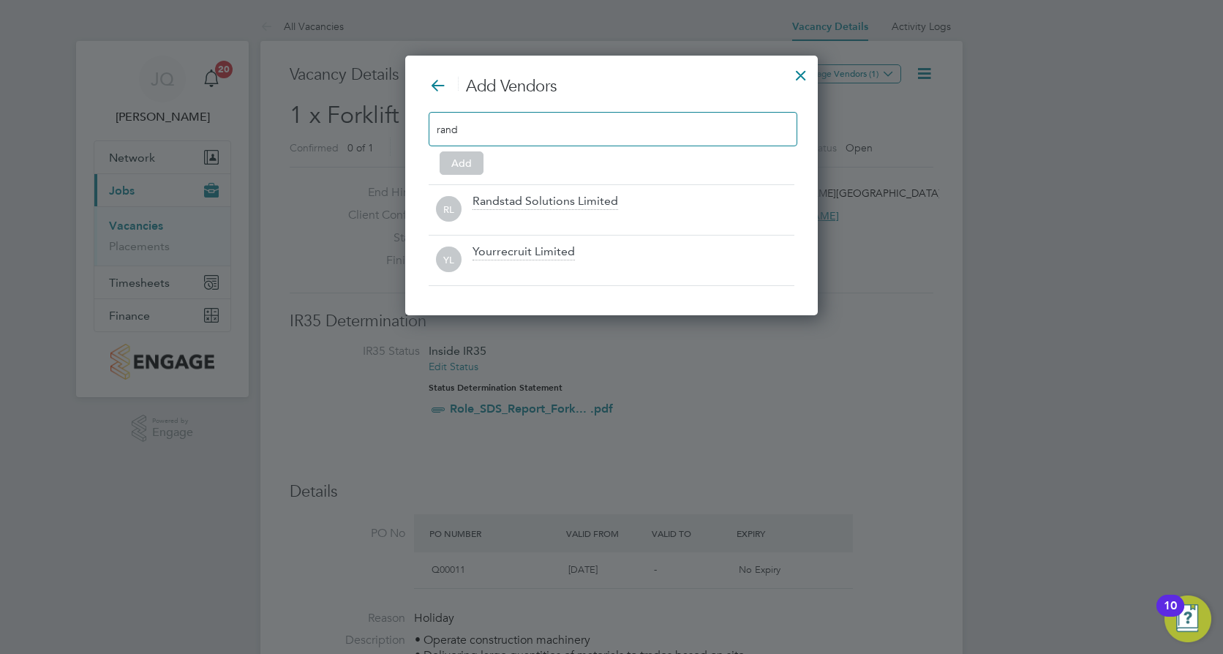
scroll to position [210, 413]
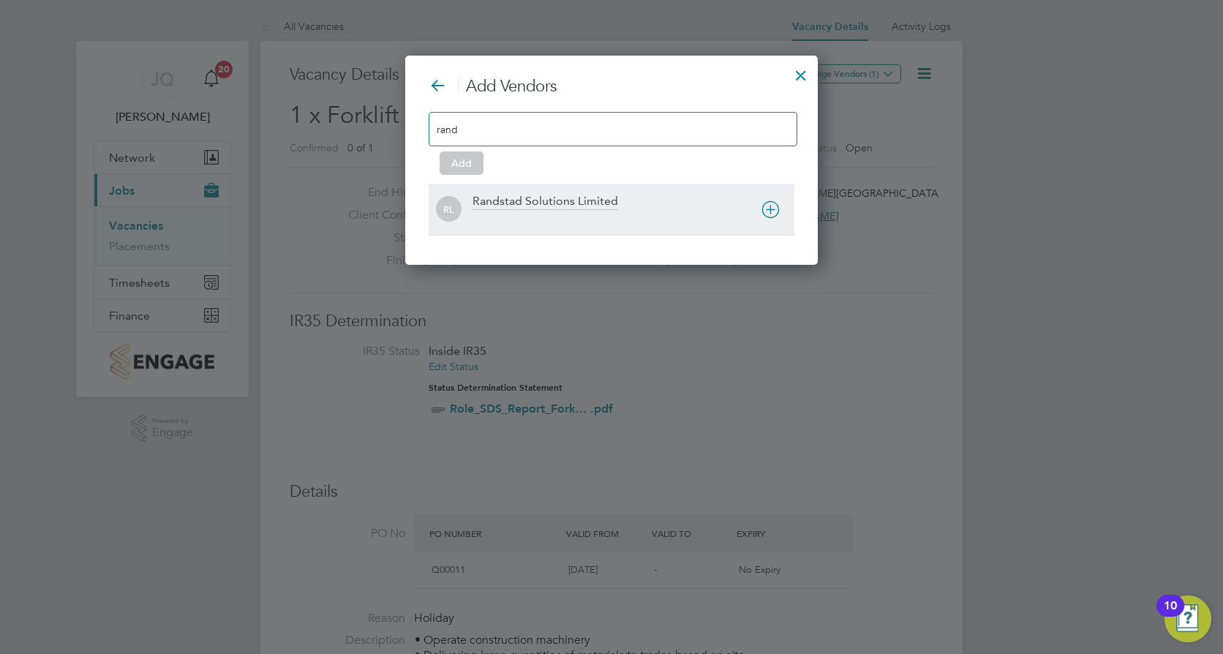
type input "rand"
click at [559, 198] on div "Randstad Solutions Limited" at bounding box center [545, 202] width 146 height 16
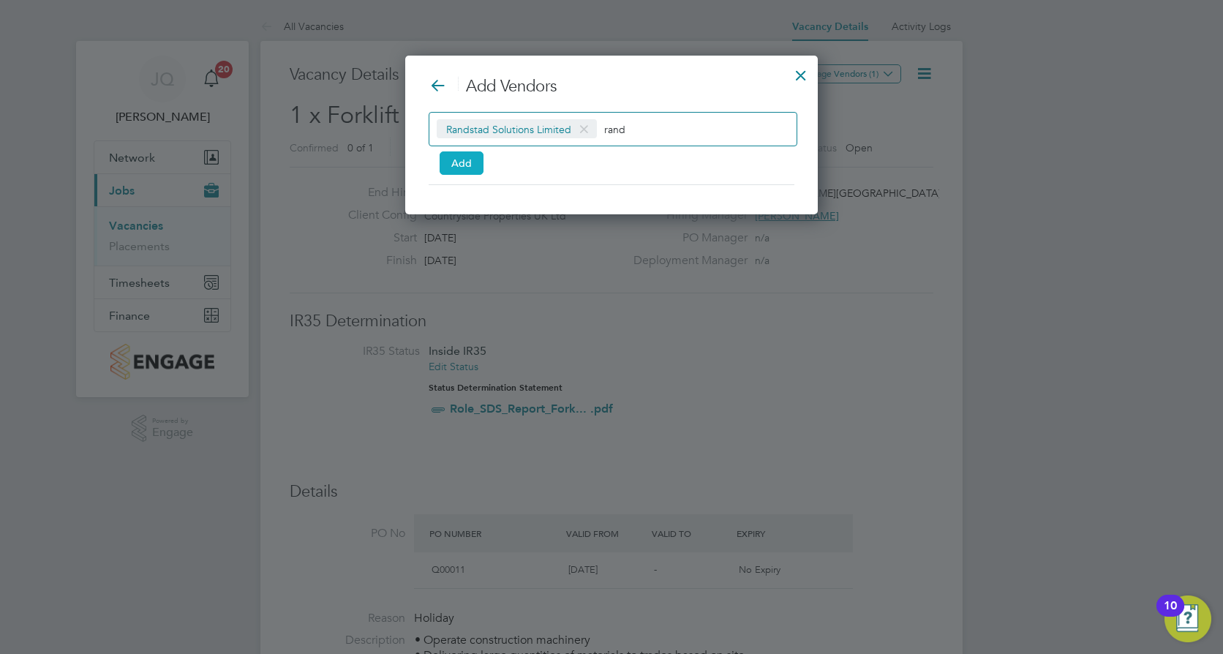
click at [463, 164] on button "Add" at bounding box center [461, 162] width 44 height 23
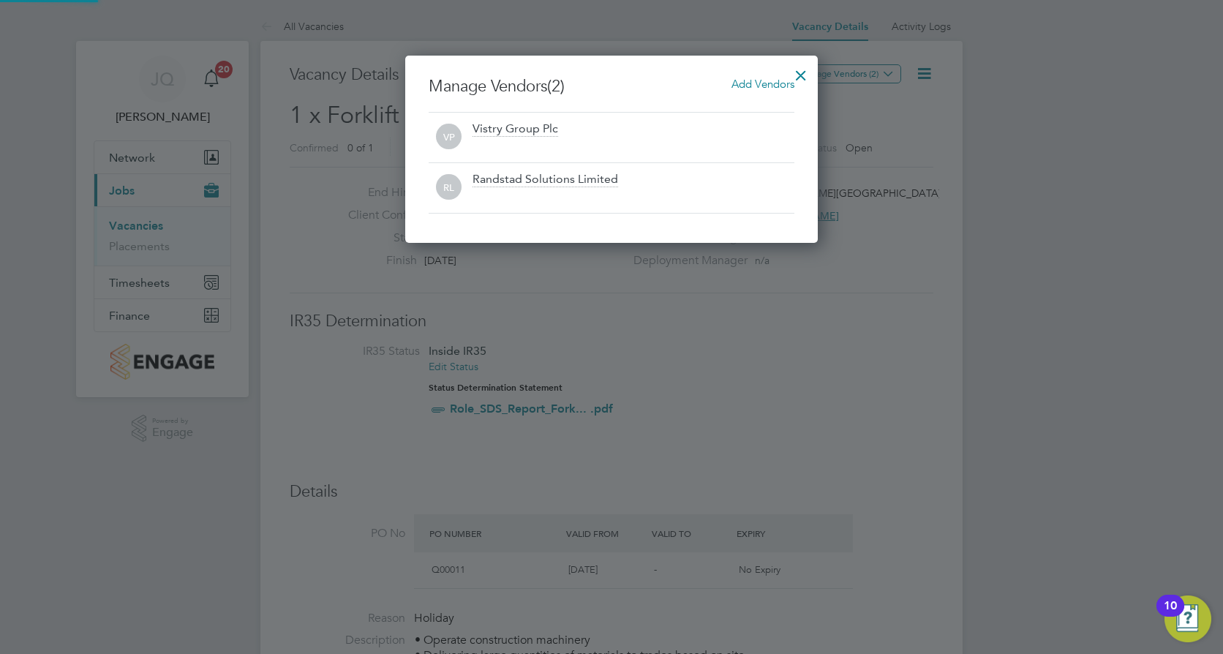
scroll to position [0, 0]
click at [798, 70] on div at bounding box center [800, 71] width 26 height 26
